Goal: Information Seeking & Learning: Learn about a topic

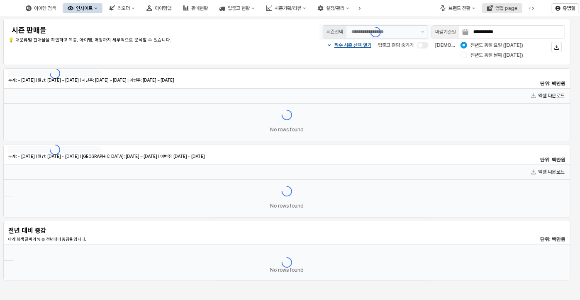
click at [500, 9] on div "영업 page" at bounding box center [506, 8] width 22 height 6
type input "********"
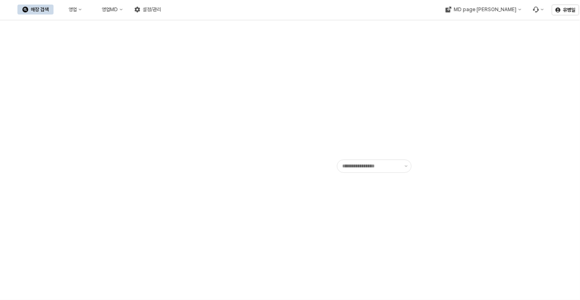
type input "******"
click at [87, 11] on button "영업" at bounding box center [71, 10] width 32 height 10
click at [151, 39] on div "매장상세 현황" at bounding box center [163, 39] width 44 height 7
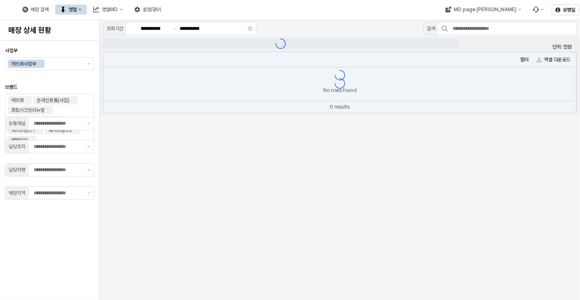
type input "**"
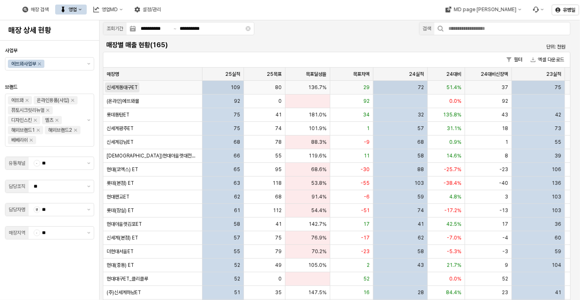
click at [138, 89] on div "신세계동대구ET" at bounding box center [122, 87] width 31 height 7
copy span "신세계동대구"
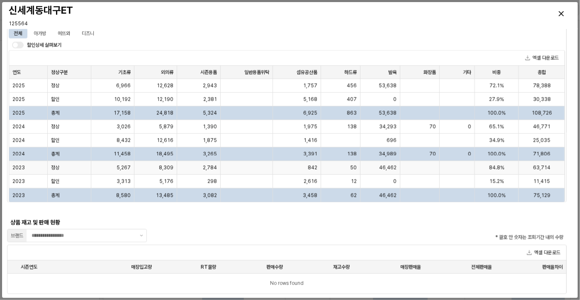
scroll to position [603, 0]
click at [417, 264] on div "매장판매율 매장판매율" at bounding box center [388, 267] width 71 height 13
click at [401, 267] on div "매장판매율 매장판매율" at bounding box center [388, 267] width 71 height 13
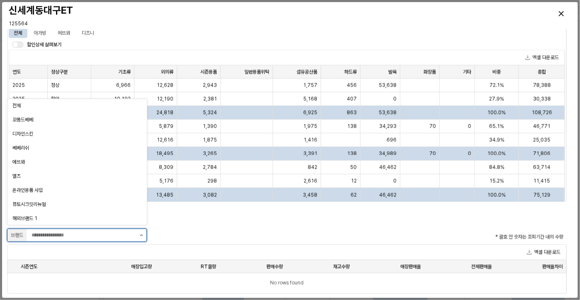
click at [139, 237] on button "제안 사항 표시" at bounding box center [142, 235] width 10 height 12
click at [95, 159] on div "에뜨와" at bounding box center [74, 162] width 124 height 7
type input "***"
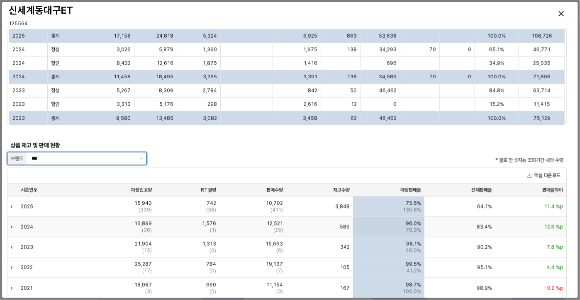
scroll to position [686, 0]
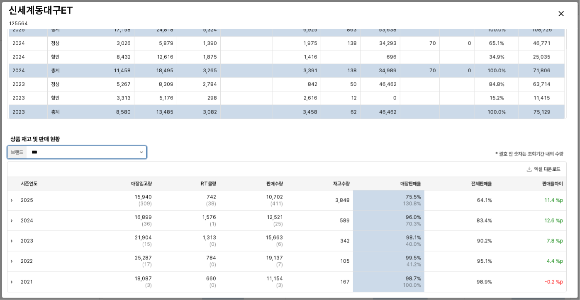
click at [141, 154] on button "제안 사항 표시" at bounding box center [142, 152] width 10 height 12
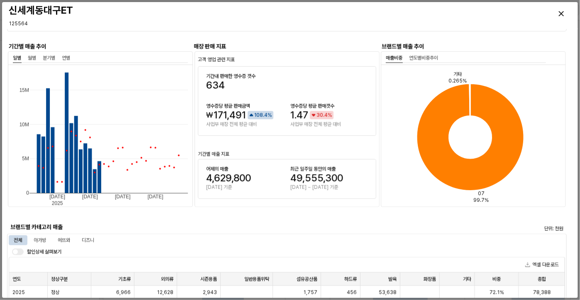
scroll to position [0, 0]
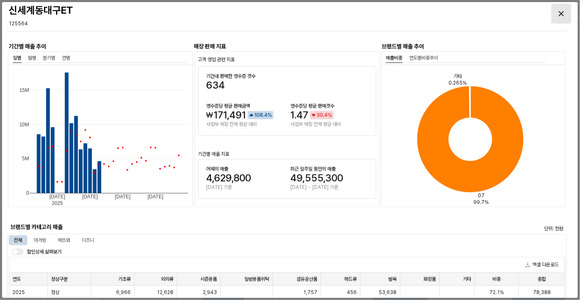
click at [563, 10] on div "Close" at bounding box center [561, 13] width 19 height 19
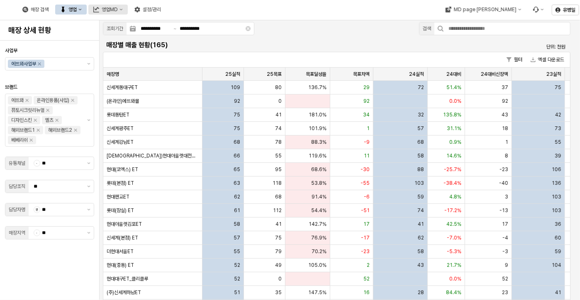
click at [118, 7] on div "영업MD" at bounding box center [110, 10] width 16 height 6
click at [77, 9] on div "영업" at bounding box center [72, 10] width 8 height 6
click at [117, 88] on span "신세계동대구ET" at bounding box center [122, 87] width 31 height 7
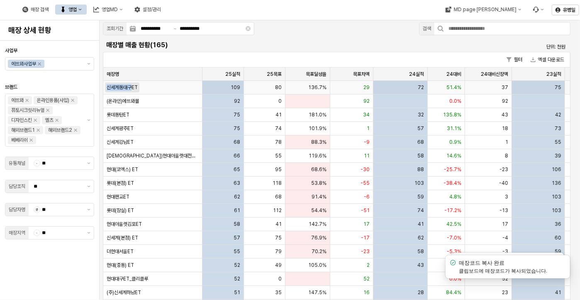
copy span "신세계동대구"
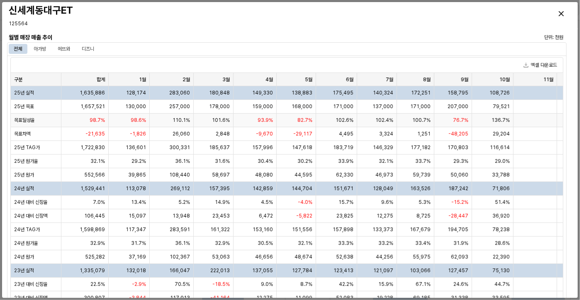
scroll to position [64, 0]
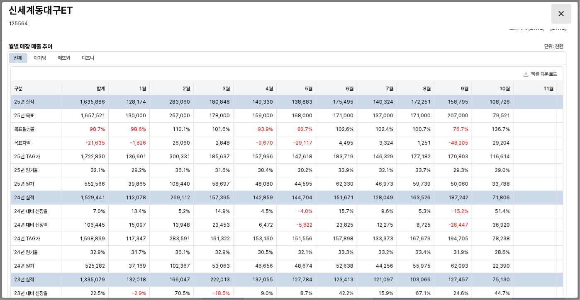
click at [561, 13] on icon "Close" at bounding box center [561, 13] width 5 height 5
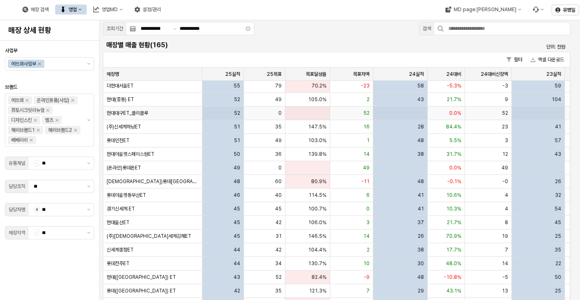
scroll to position [207, 0]
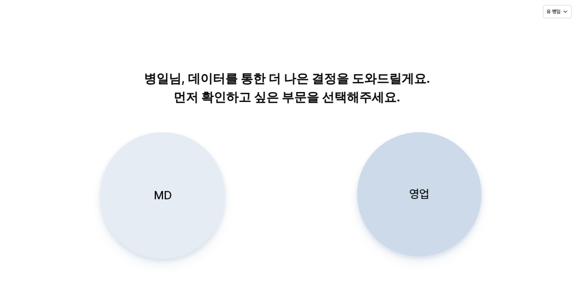
click at [179, 176] on div "MD" at bounding box center [162, 196] width 117 height 126
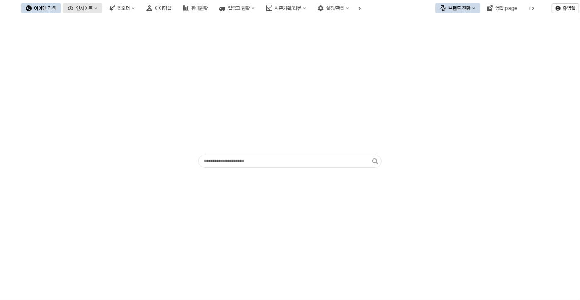
click at [102, 11] on button "인사이트" at bounding box center [83, 8] width 40 height 10
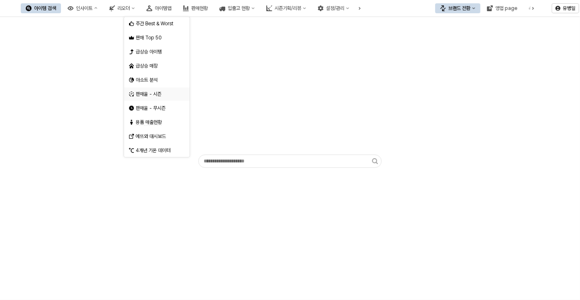
click at [149, 93] on div "판매율 - 시즌" at bounding box center [158, 94] width 44 height 7
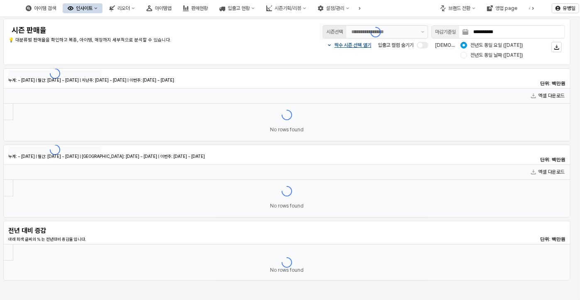
type input "********"
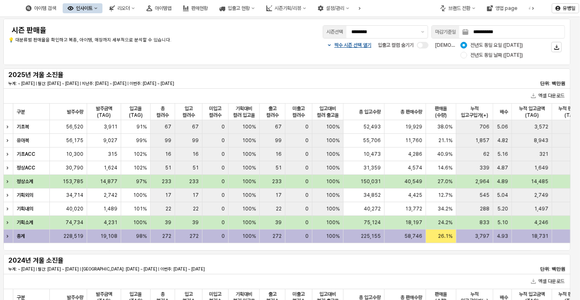
click at [93, 8] on div "인사이트" at bounding box center [84, 8] width 17 height 6
click at [213, 11] on button "판매현황" at bounding box center [195, 8] width 35 height 10
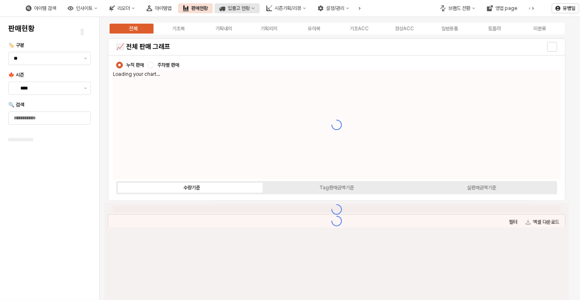
type input "****"
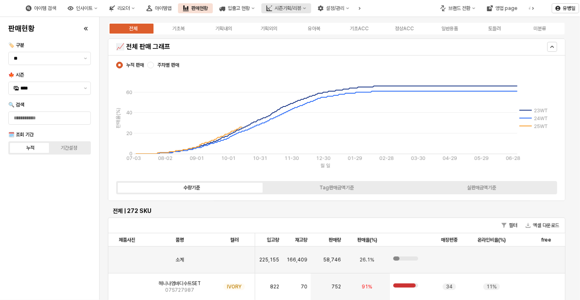
click at [301, 10] on div "시즌기획/리뷰" at bounding box center [288, 8] width 27 height 6
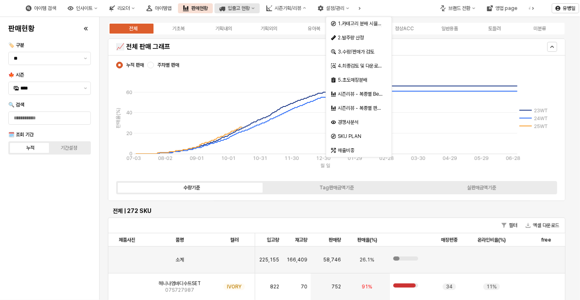
click at [250, 9] on div "입출고 현황" at bounding box center [239, 8] width 22 height 6
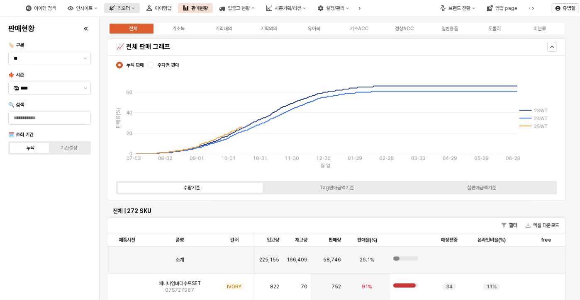
click at [140, 6] on button "리오더" at bounding box center [122, 8] width 36 height 10
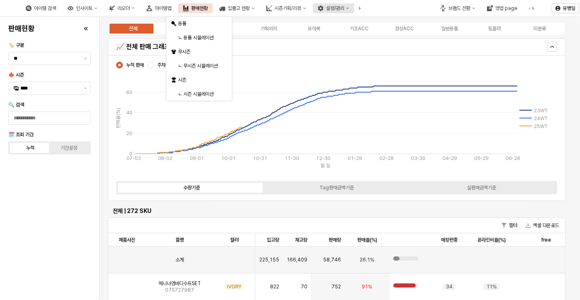
click at [354, 11] on button "설정/관리" at bounding box center [333, 8] width 41 height 10
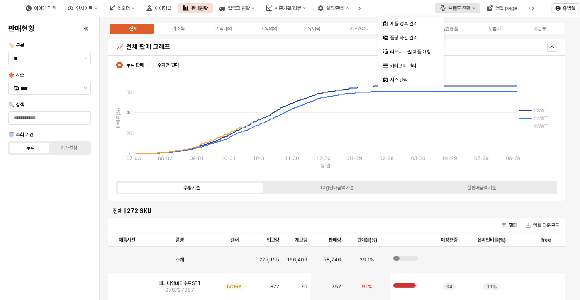
click at [456, 11] on div "브랜드 전환" at bounding box center [460, 8] width 22 height 6
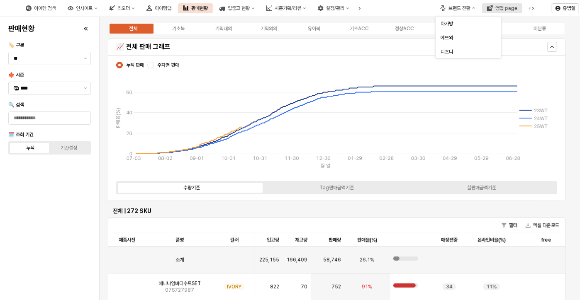
click at [513, 13] on button "영업 page" at bounding box center [502, 8] width 40 height 10
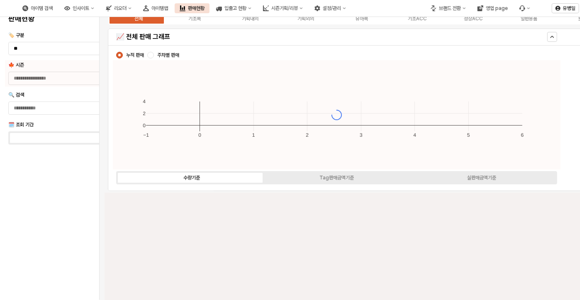
type input "****"
